Goal: Information Seeking & Learning: Understand process/instructions

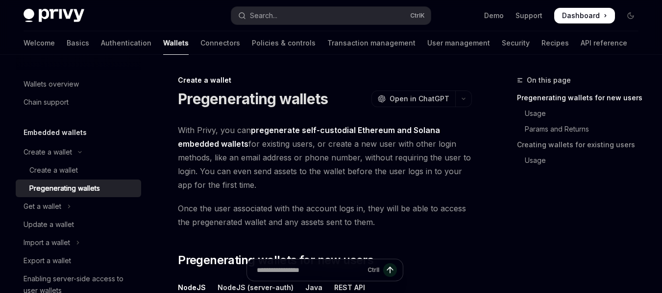
click at [54, 212] on div "Get a wallet" at bounding box center [43, 207] width 38 height 12
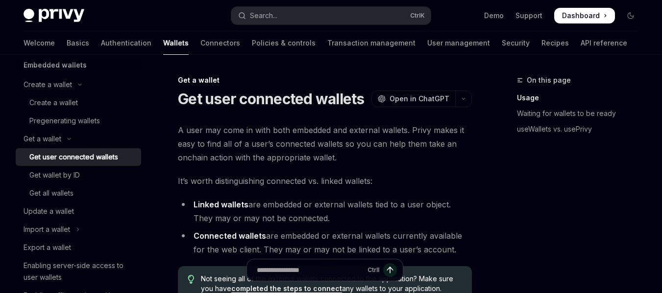
scroll to position [69, 0]
click at [54, 212] on div "Update a wallet" at bounding box center [49, 211] width 50 height 12
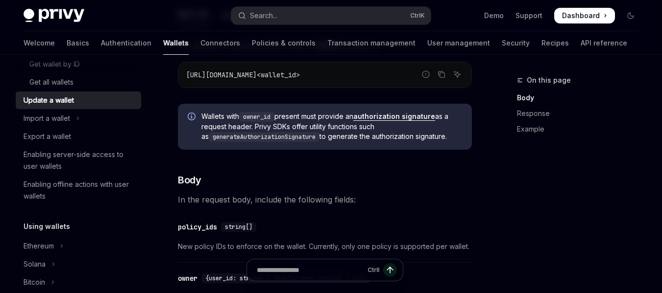
scroll to position [145, 0]
click at [52, 137] on div "Export a wallet" at bounding box center [48, 137] width 48 height 12
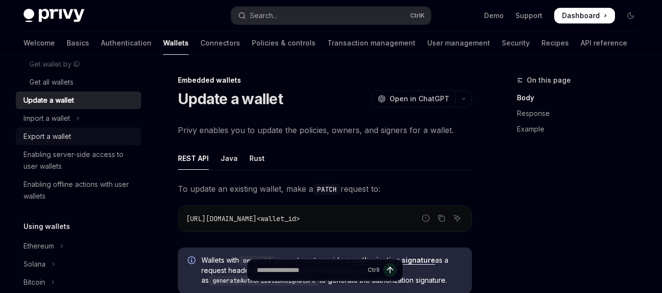
type textarea "*"
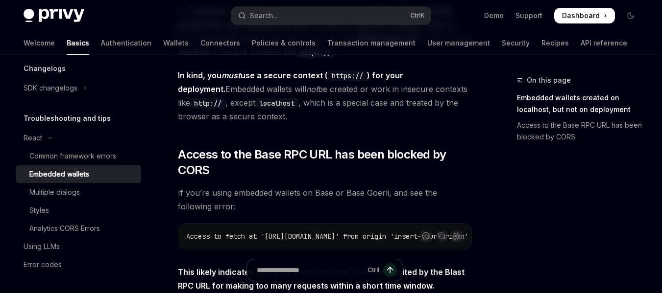
scroll to position [225, 0]
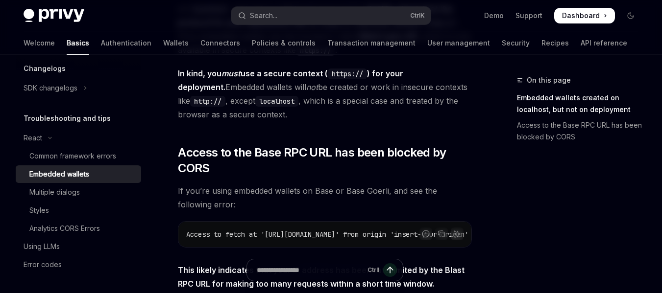
click at [290, 91] on span "In kind, you must use a secure context ( https:// ) for your deployment. Embedd…" at bounding box center [325, 94] width 294 height 55
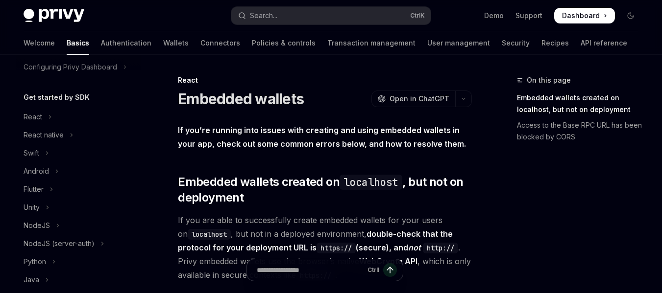
scroll to position [0, 0]
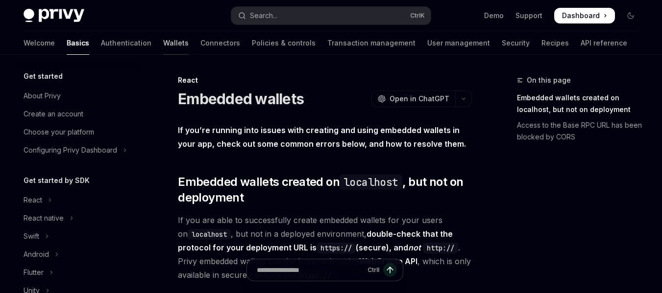
click at [163, 45] on link "Wallets" at bounding box center [175, 43] width 25 height 24
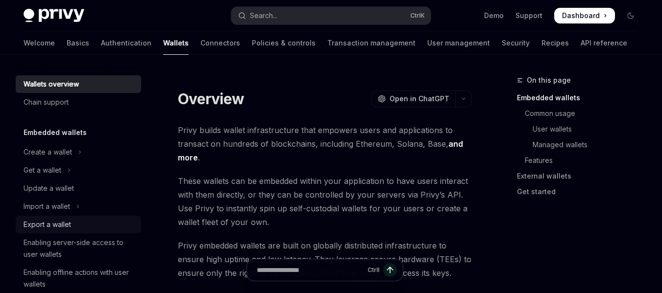
click at [49, 226] on div "Export a wallet" at bounding box center [48, 225] width 48 height 12
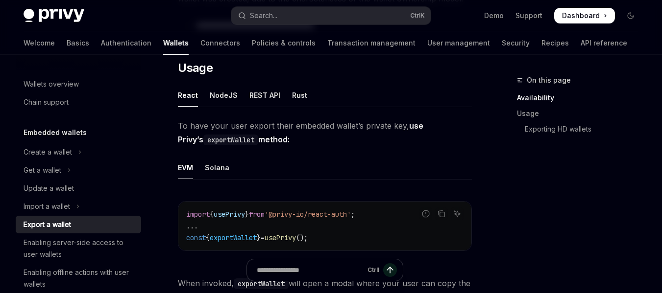
scroll to position [240, 0]
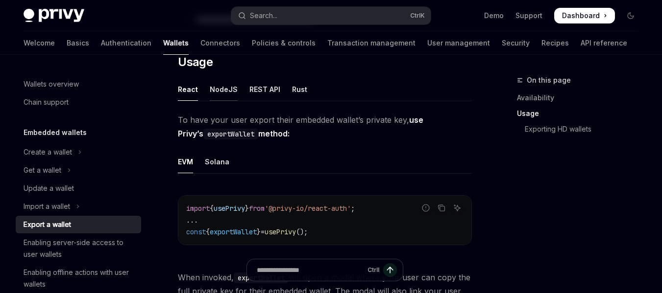
click at [223, 82] on div "NodeJS" at bounding box center [224, 89] width 28 height 23
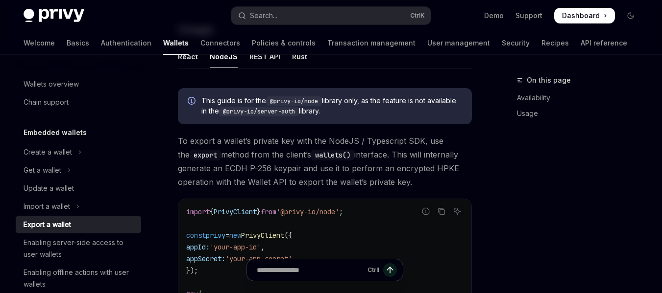
scroll to position [272, 0]
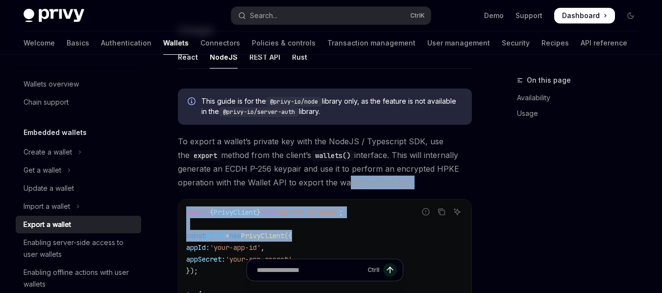
drag, startPoint x: 340, startPoint y: 231, endPoint x: 344, endPoint y: 180, distance: 51.1
click at [495, 200] on div "**********" at bounding box center [331, 273] width 631 height 980
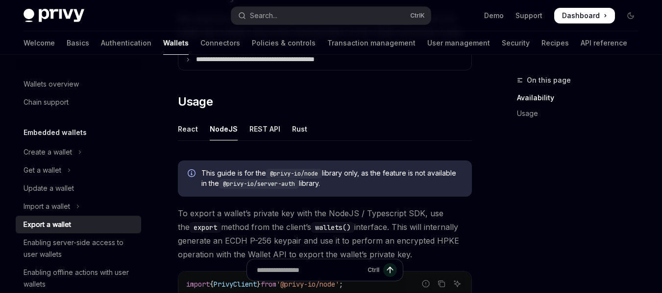
scroll to position [199, 0]
click at [256, 129] on div "REST API" at bounding box center [264, 129] width 31 height 23
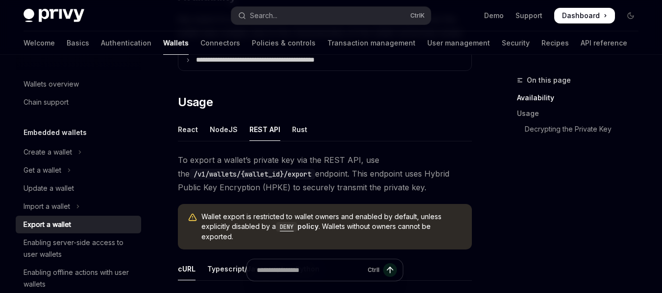
click at [283, 133] on ul "React NodeJS REST API Rust" at bounding box center [325, 130] width 294 height 24
click at [295, 130] on div "Rust" at bounding box center [299, 129] width 15 height 23
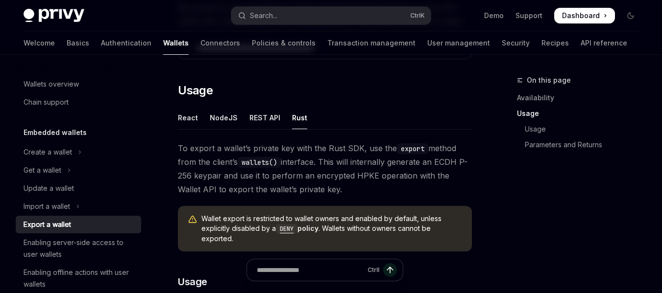
scroll to position [191, 0]
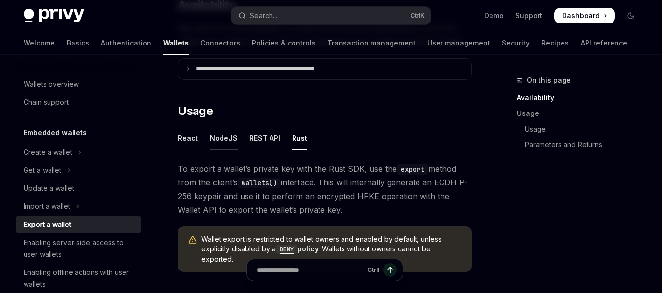
click at [215, 135] on div "NodeJS" at bounding box center [224, 138] width 28 height 23
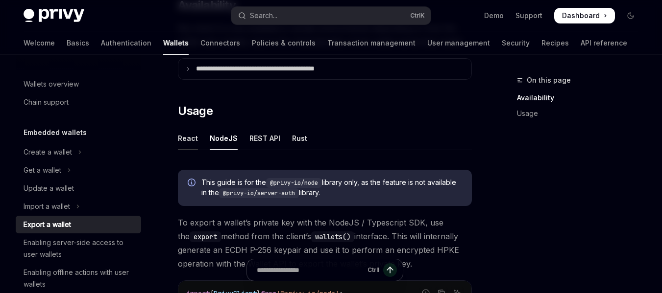
click at [191, 138] on div "React" at bounding box center [188, 138] width 20 height 23
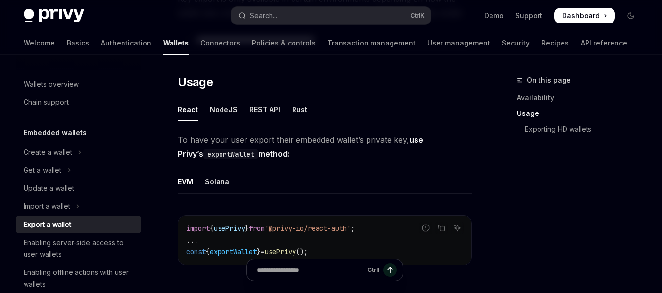
scroll to position [219, 0]
click at [219, 181] on div "Solana" at bounding box center [217, 182] width 24 height 23
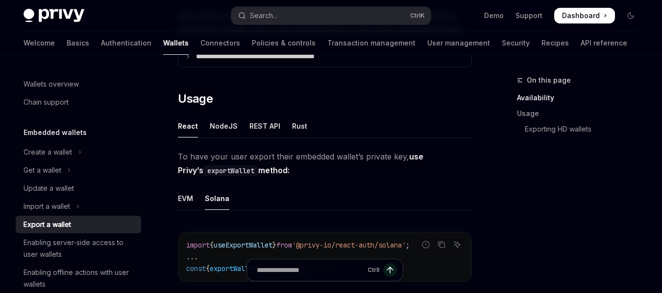
scroll to position [203, 0]
click at [443, 245] on icon "Copy the contents from the code block" at bounding box center [442, 245] width 8 height 8
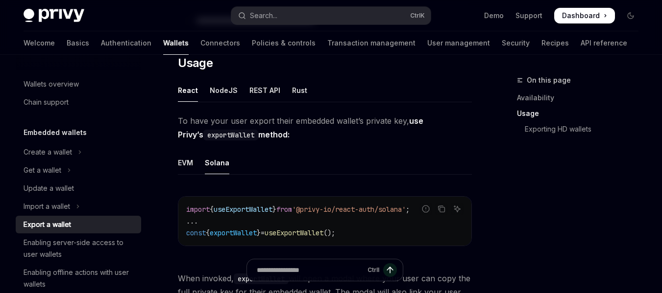
scroll to position [238, 0]
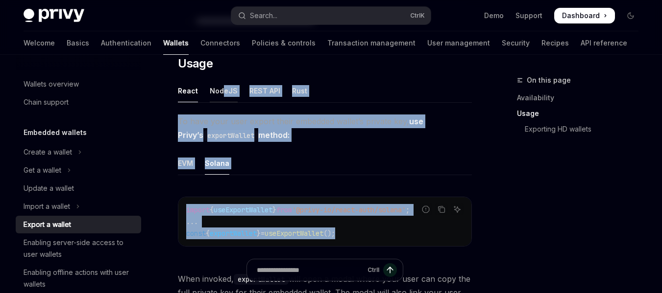
drag, startPoint x: 380, startPoint y: 234, endPoint x: 222, endPoint y: 88, distance: 215.3
click at [222, 88] on div "NodeJS" at bounding box center [224, 90] width 28 height 23
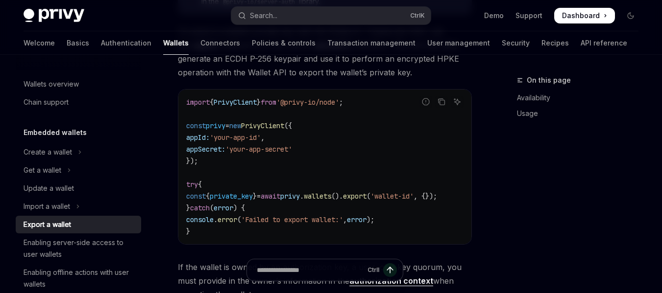
scroll to position [351, 0]
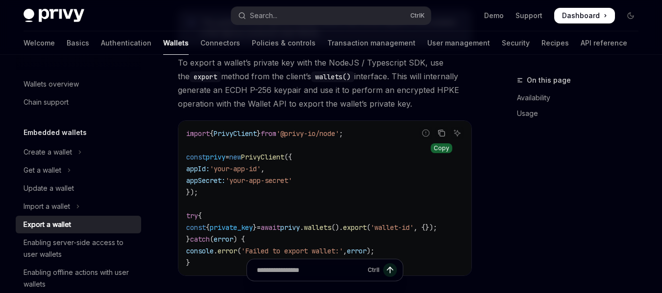
click at [440, 131] on icon "Copy the contents from the code block" at bounding box center [442, 133] width 5 height 5
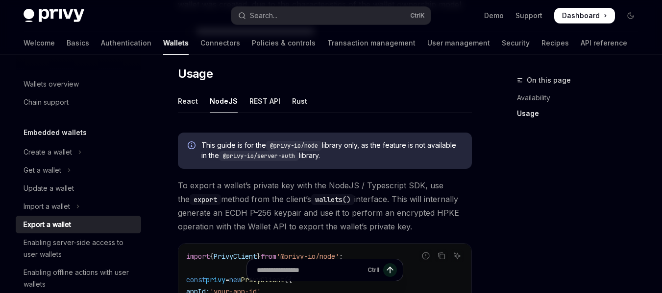
scroll to position [226, 0]
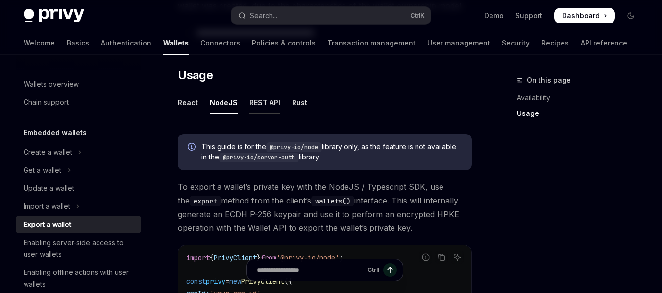
click at [269, 103] on div "REST API" at bounding box center [264, 102] width 31 height 23
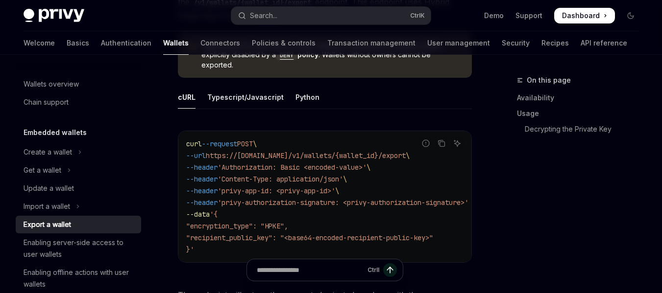
scroll to position [372, 0]
click at [265, 94] on div "Typescript/Javascript" at bounding box center [245, 96] width 76 height 23
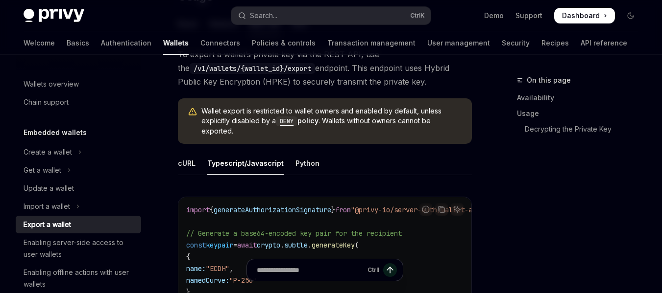
scroll to position [305, 0]
click at [443, 207] on icon "Copy the contents from the code block" at bounding box center [442, 210] width 8 height 8
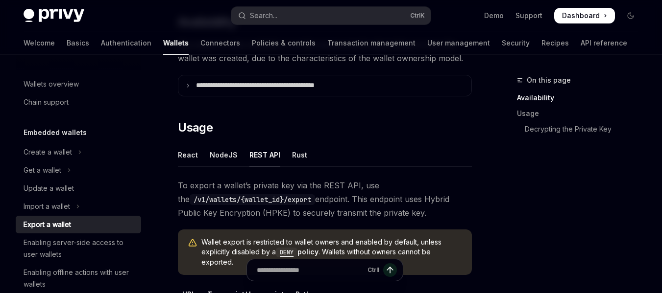
scroll to position [173, 0]
click at [300, 153] on div "Rust" at bounding box center [299, 155] width 15 height 23
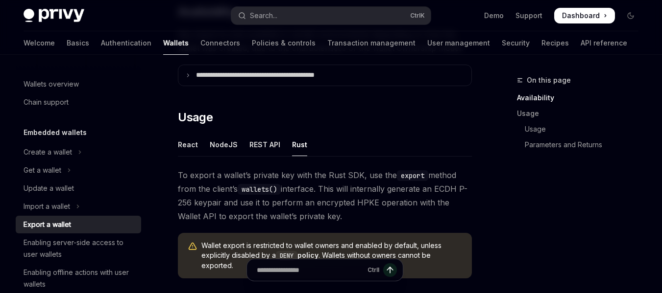
scroll to position [183, 0]
click at [226, 146] on div "NodeJS" at bounding box center [224, 145] width 28 height 23
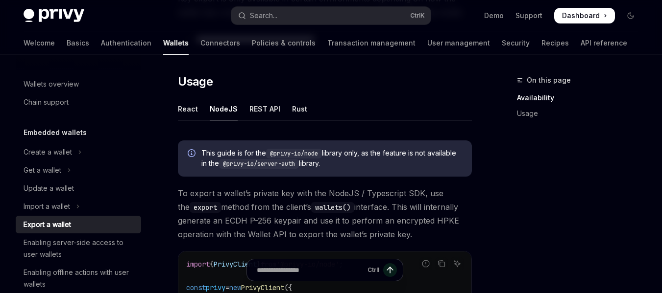
scroll to position [220, 0]
click at [184, 108] on div "React" at bounding box center [188, 108] width 20 height 23
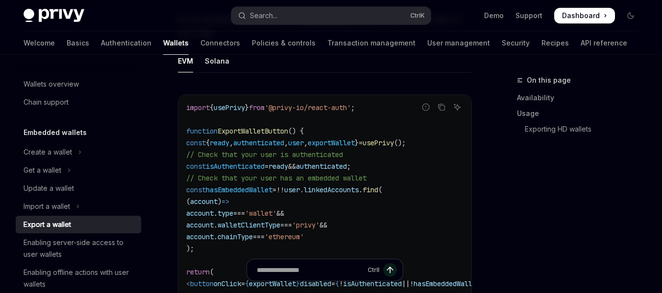
scroll to position [601, 0]
click at [211, 63] on div "Solana" at bounding box center [217, 60] width 24 height 23
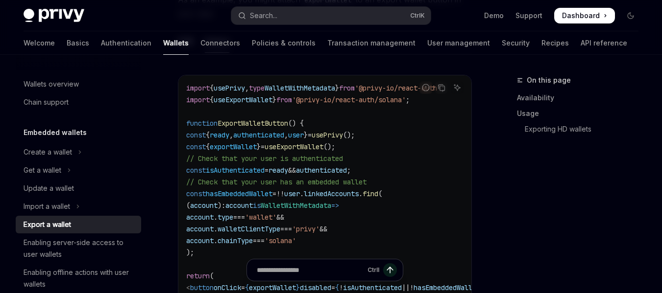
scroll to position [615, 0]
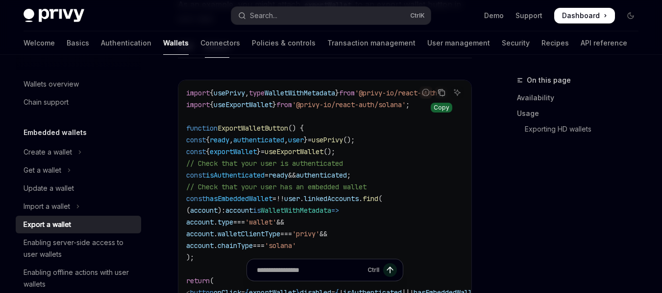
click at [442, 90] on icon "Copy the contents from the code block" at bounding box center [442, 93] width 8 height 8
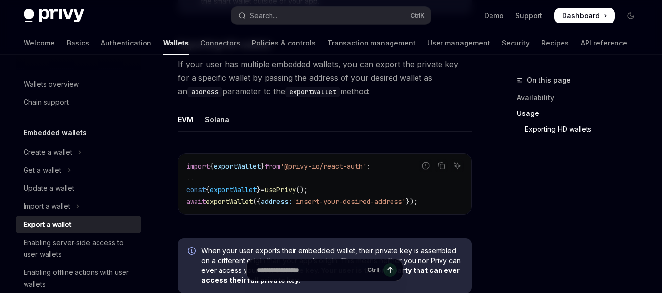
scroll to position [1043, 0]
click at [219, 121] on div "Solana" at bounding box center [217, 118] width 24 height 23
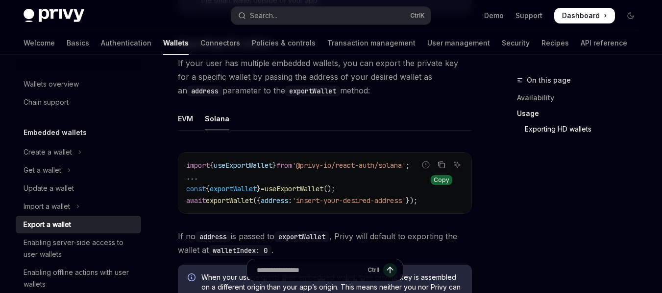
click at [442, 169] on icon "Copy the contents from the code block" at bounding box center [442, 165] width 8 height 8
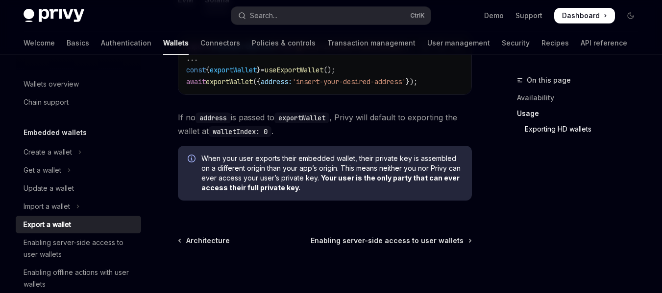
scroll to position [1164, 0]
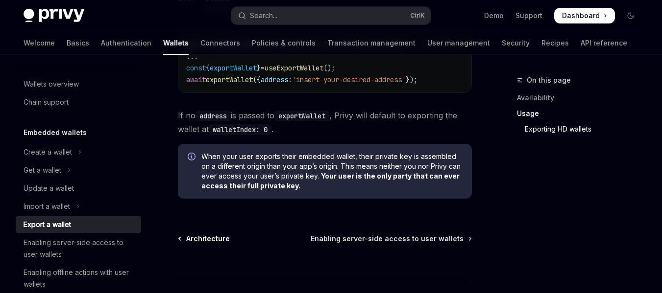
click at [212, 240] on span "Architecture" at bounding box center [208, 239] width 44 height 10
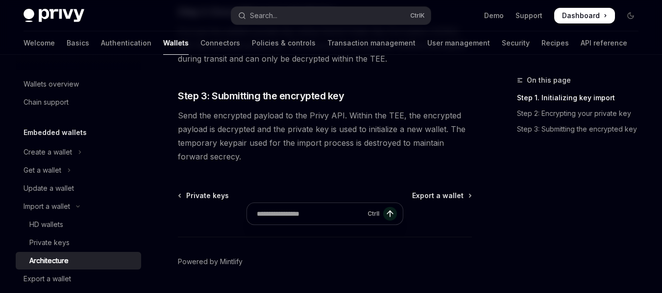
scroll to position [357, 0]
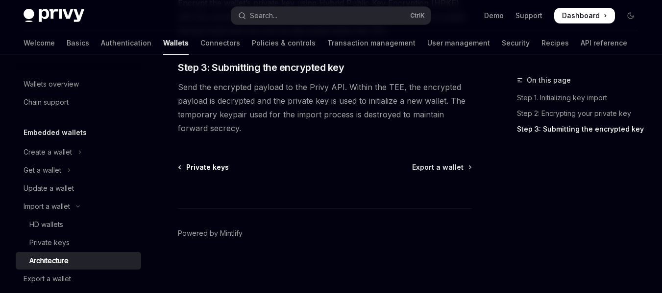
click at [208, 170] on span "Private keys" at bounding box center [207, 168] width 43 height 10
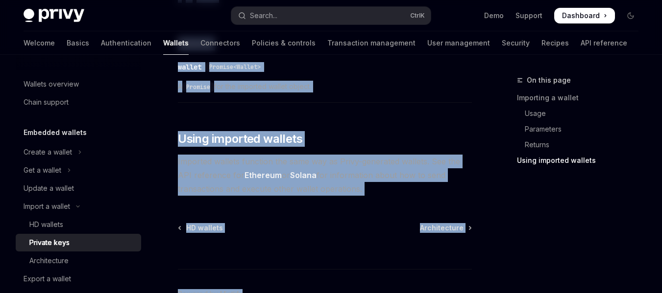
scroll to position [668, 0]
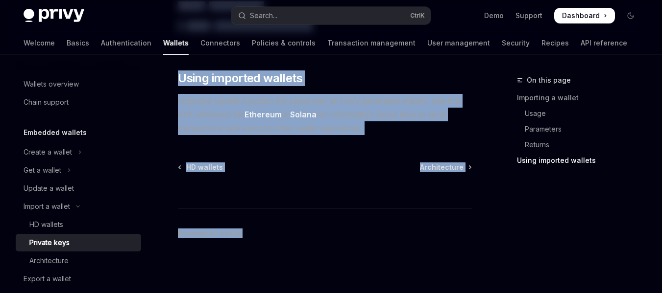
drag, startPoint x: 177, startPoint y: 78, endPoint x: 360, endPoint y: 128, distance: 189.0
copy div "Loremi d sitame Consect adip ElitSE Doei te InciDID UtlaBO Etdo ma AliqUAE Admi…"
click at [447, 166] on span "Architecture" at bounding box center [442, 168] width 44 height 10
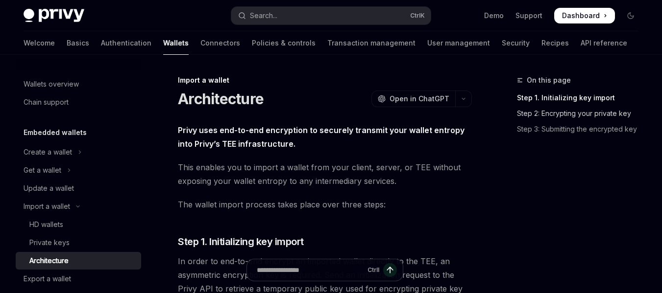
click at [574, 113] on link "Step 2: Encrypting your private key" at bounding box center [581, 114] width 129 height 16
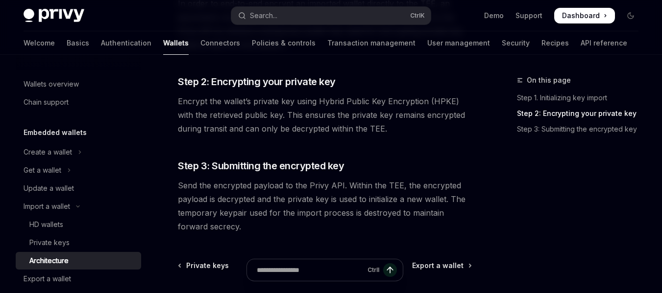
scroll to position [259, 0]
click at [568, 131] on link "Step 3: Submitting the encrypted key" at bounding box center [581, 130] width 129 height 16
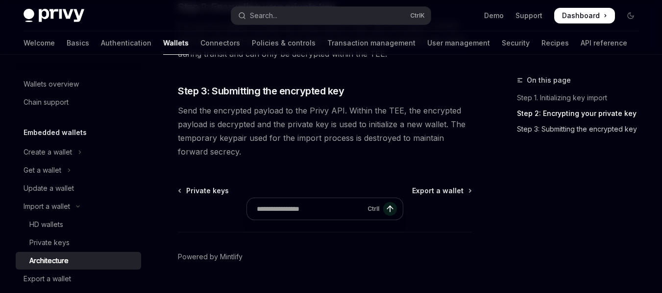
scroll to position [343, 0]
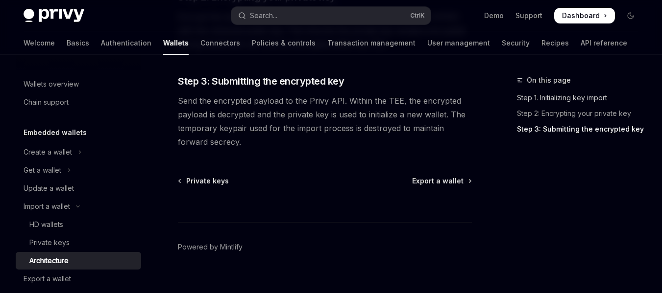
click at [554, 97] on link "Step 1. Initializing key import" at bounding box center [581, 98] width 129 height 16
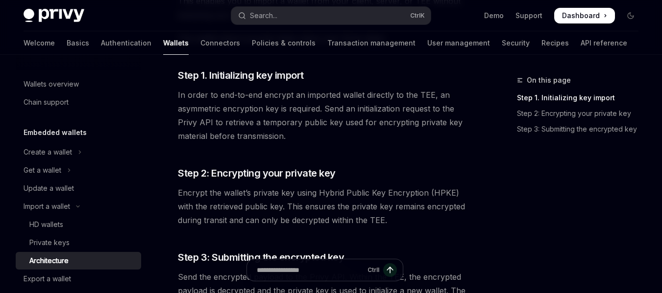
scroll to position [161, 0]
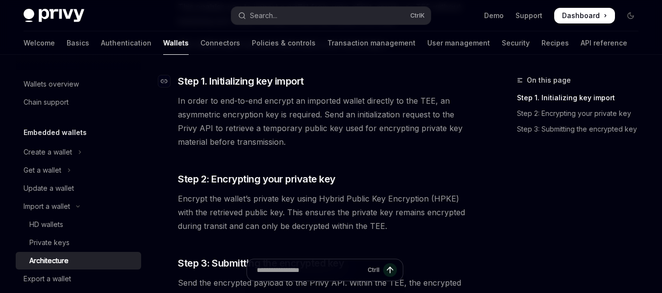
click at [186, 77] on span "Step 1. Initializing key import" at bounding box center [241, 81] width 126 height 14
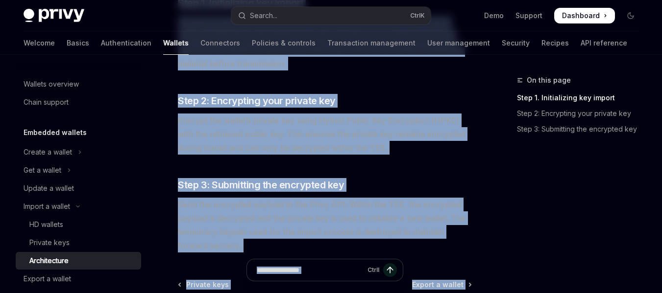
scroll to position [357, 0]
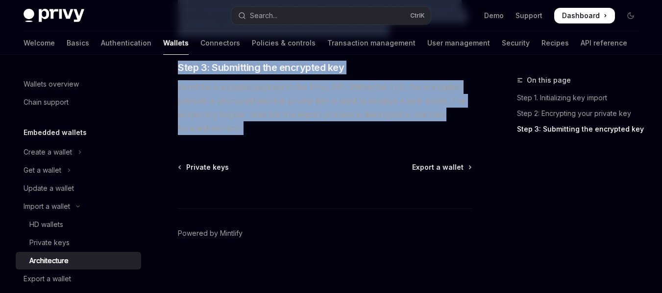
drag, startPoint x: 186, startPoint y: 77, endPoint x: 209, endPoint y: 131, distance: 59.1
copy div "Step 1. Initializing key import In order to end-to-end encrypt an imported wall…"
click at [433, 170] on span "Export a wallet" at bounding box center [437, 168] width 51 height 10
type textarea "*"
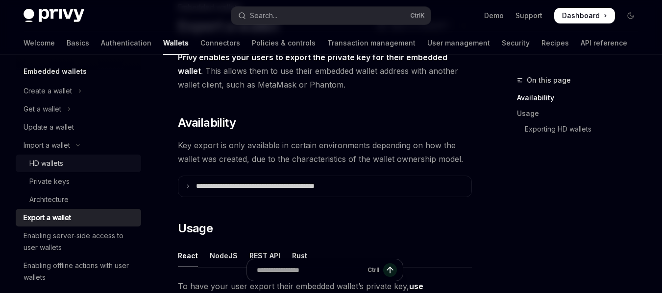
scroll to position [62, 0]
